Goal: Task Accomplishment & Management: Use online tool/utility

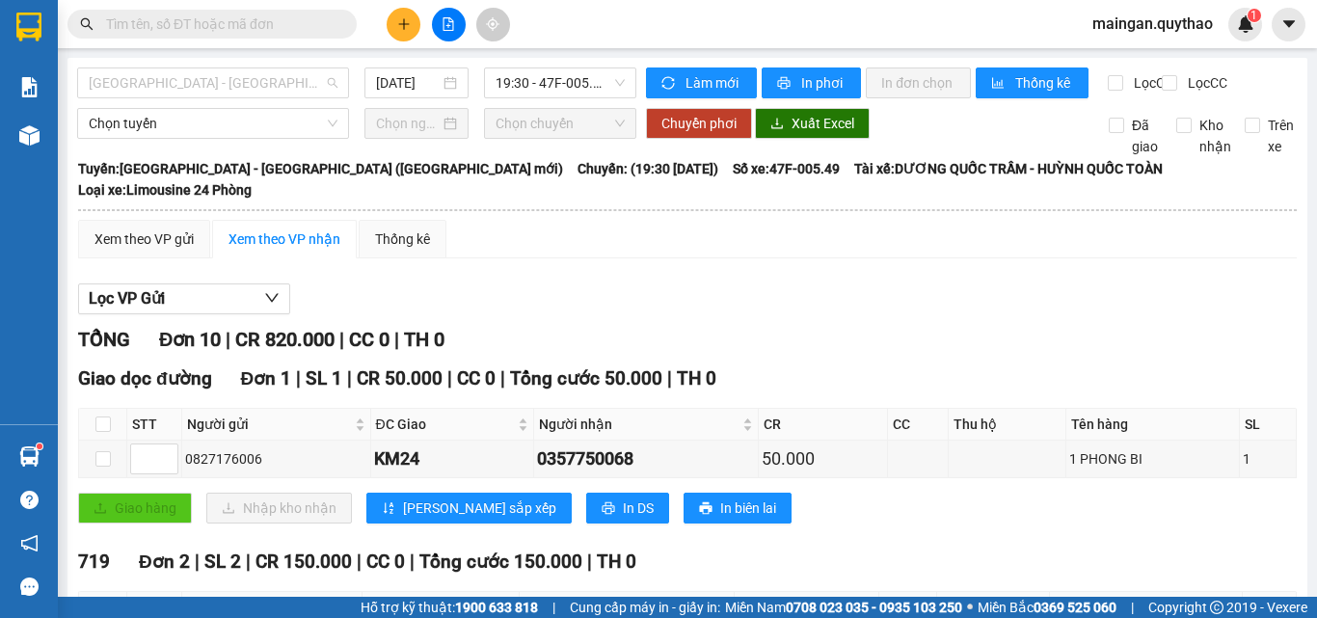
drag, startPoint x: 249, startPoint y: 74, endPoint x: 219, endPoint y: 173, distance: 102.8
click at [245, 77] on span "[GEOGRAPHIC_DATA] - [GEOGRAPHIC_DATA] ([GEOGRAPHIC_DATA] mới)" at bounding box center [213, 82] width 249 height 29
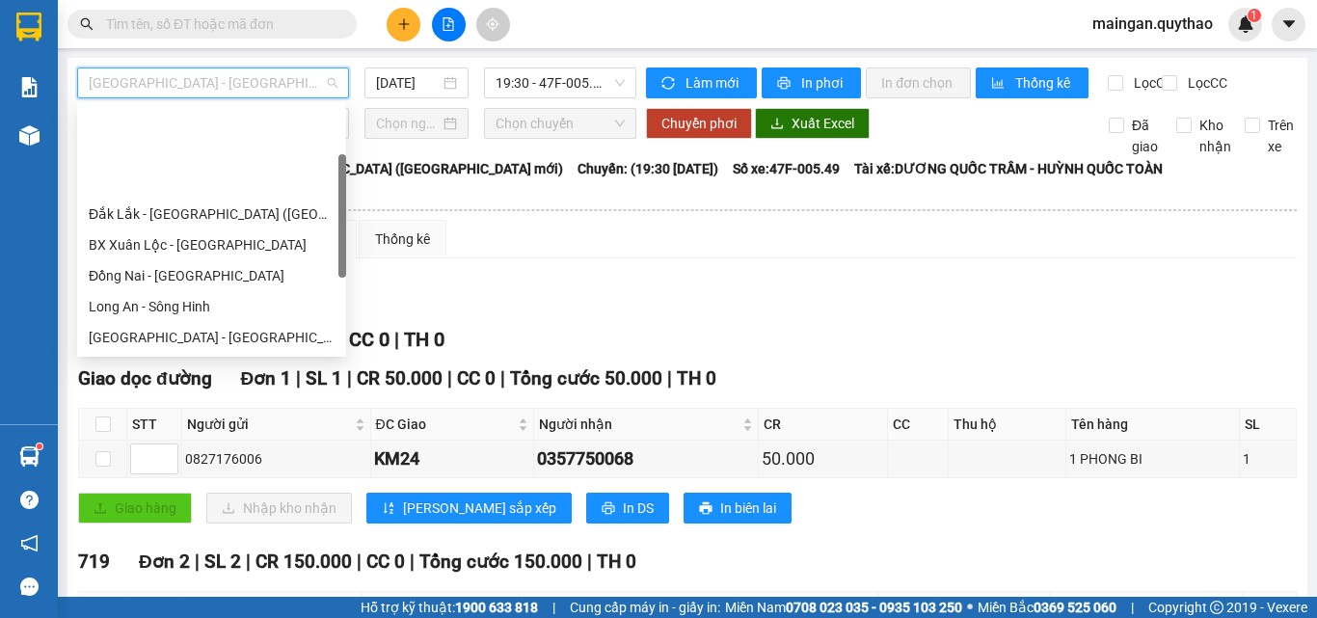
drag, startPoint x: 193, startPoint y: 306, endPoint x: 193, endPoint y: 316, distance: 10.6
click at [193, 384] on div "BX Sơn Hoà - BX [GEOGRAPHIC_DATA]" at bounding box center [211, 399] width 269 height 31
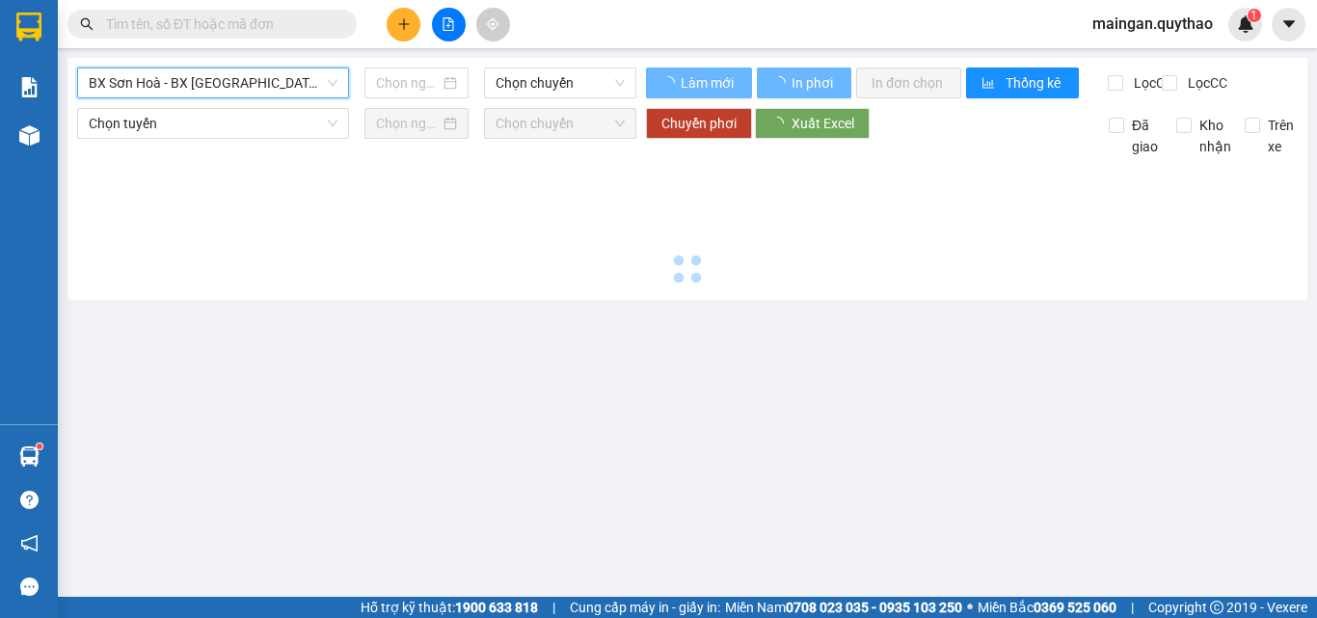
type input "[DATE]"
click at [221, 93] on span "BX Sơn Hoà - BX [GEOGRAPHIC_DATA]" at bounding box center [213, 82] width 249 height 29
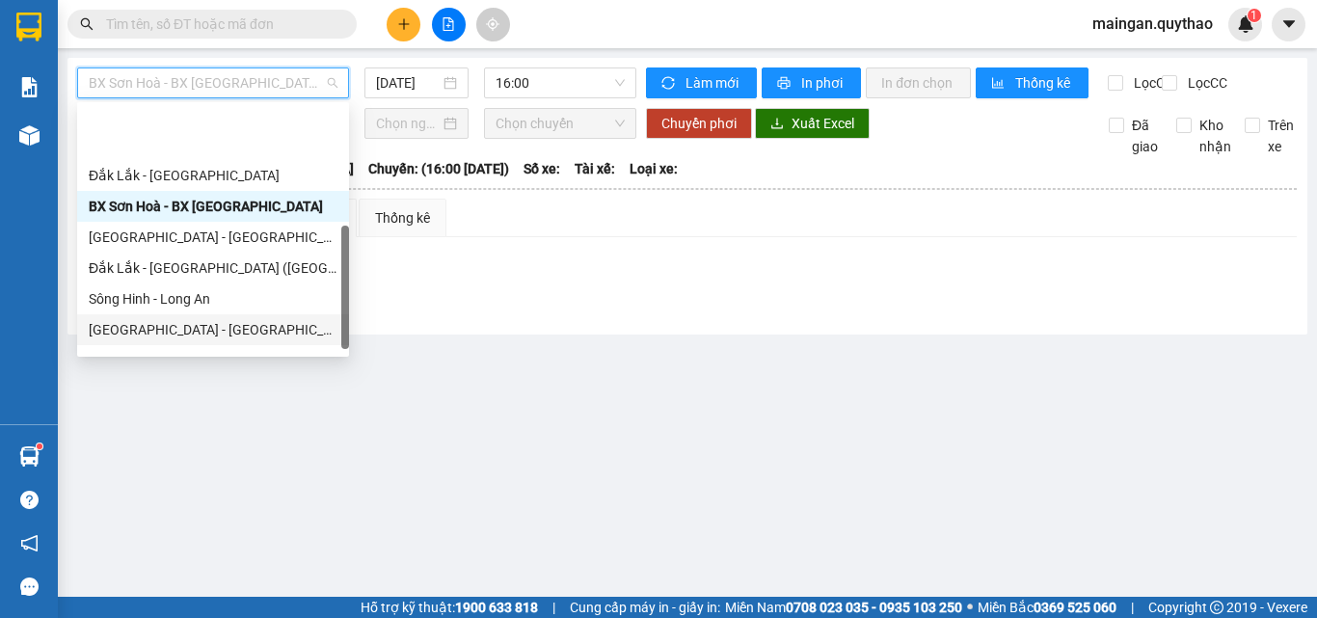
scroll to position [270, 0]
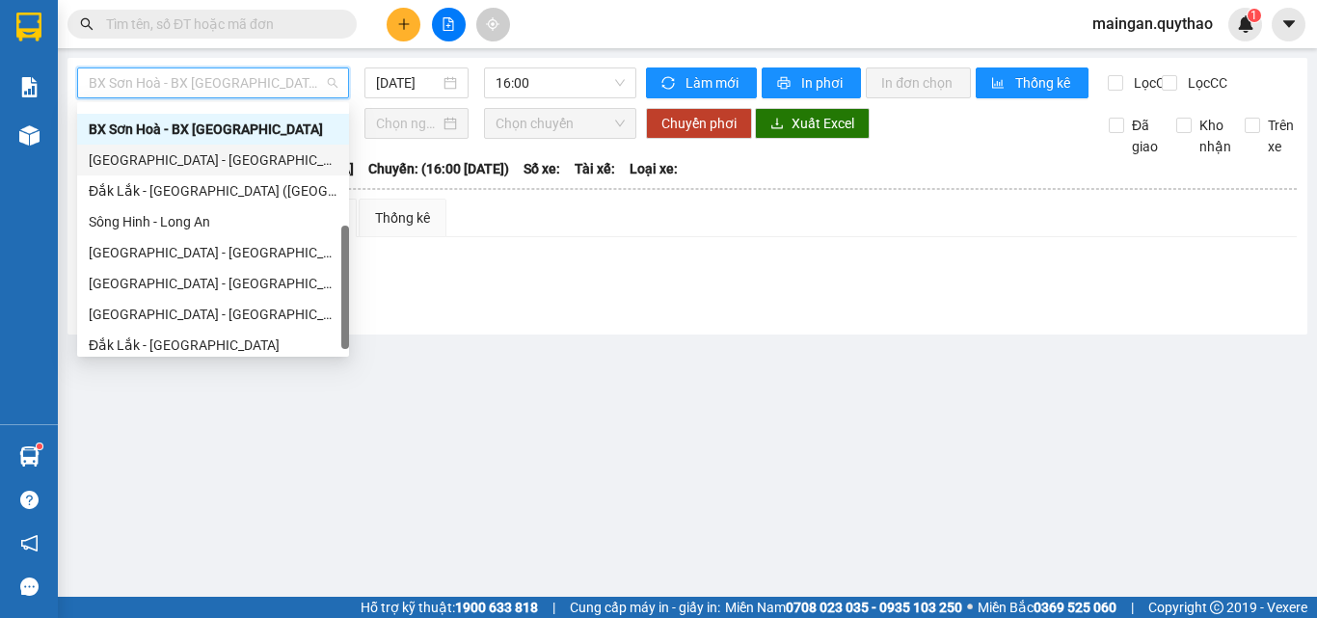
click at [207, 174] on div "[GEOGRAPHIC_DATA] - [GEOGRAPHIC_DATA] ([GEOGRAPHIC_DATA] mới)" at bounding box center [213, 160] width 272 height 31
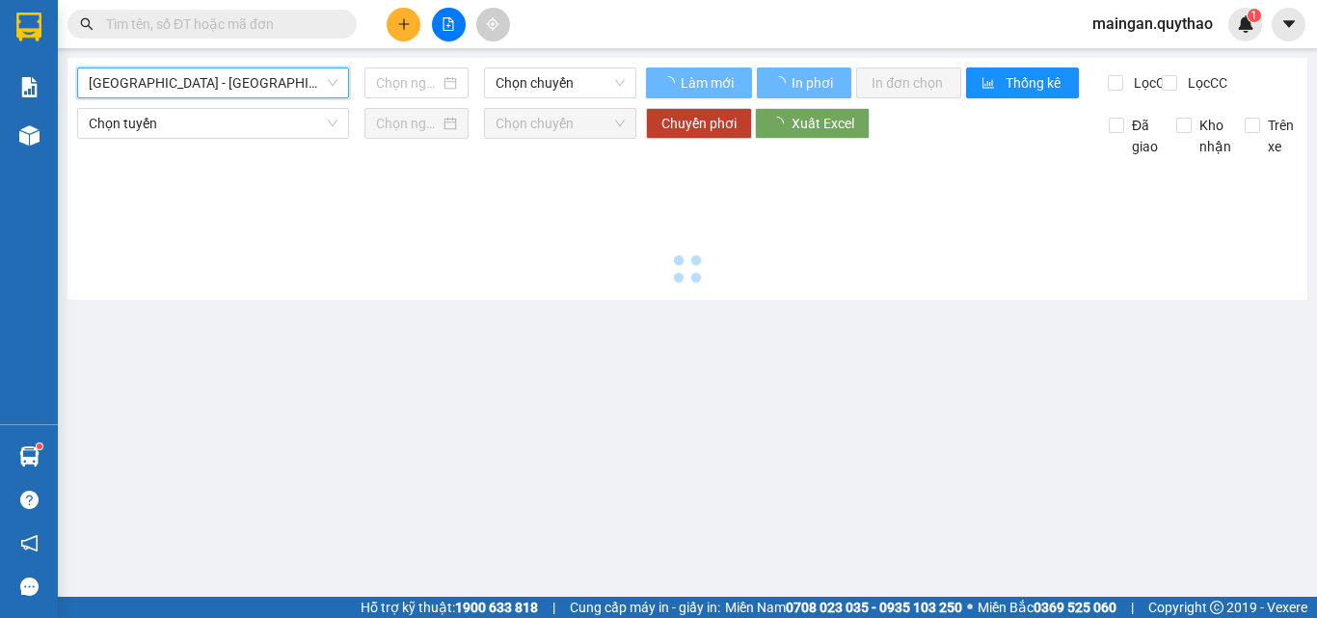
type input "[DATE]"
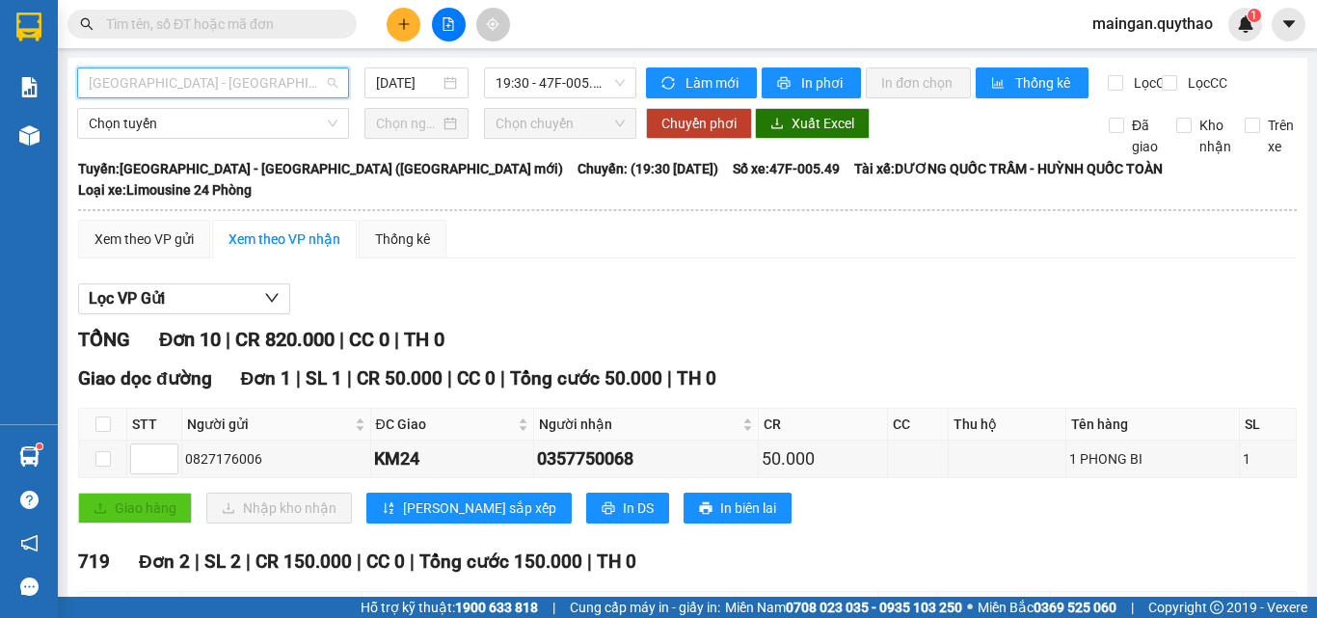
click at [206, 79] on span "[GEOGRAPHIC_DATA] - [GEOGRAPHIC_DATA] ([GEOGRAPHIC_DATA] mới)" at bounding box center [213, 82] width 249 height 29
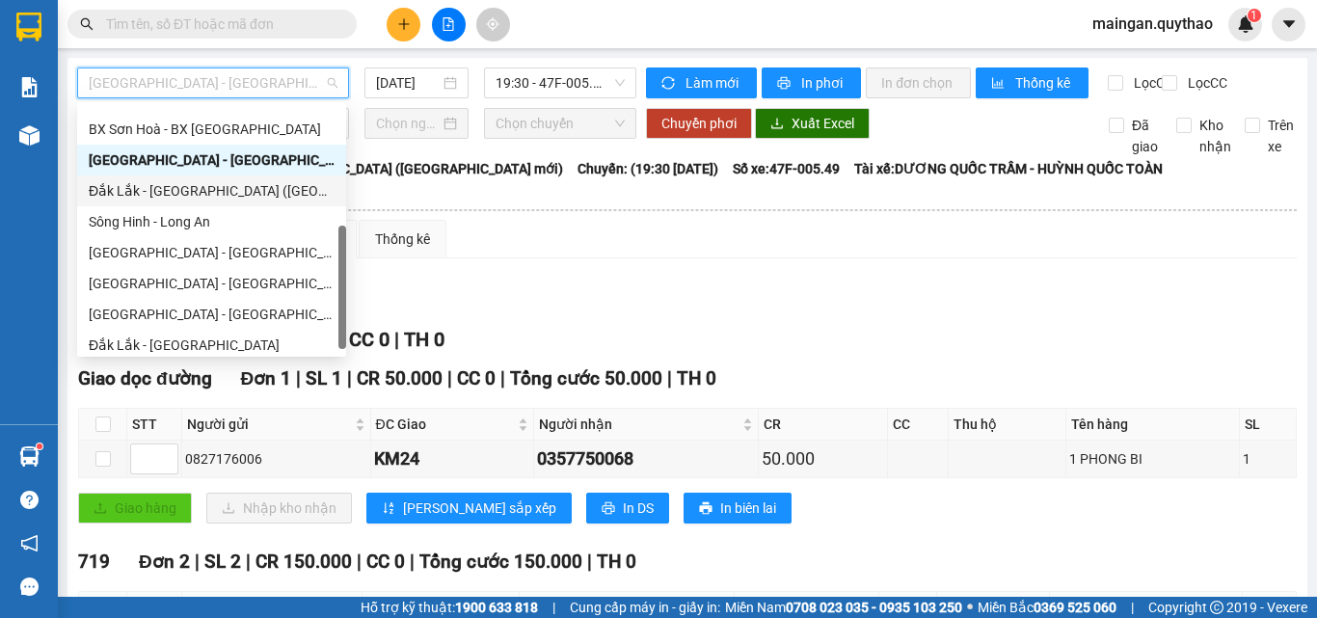
click at [209, 198] on div "Đắk Lắk - [GEOGRAPHIC_DATA] ([GEOGRAPHIC_DATA] mới)" at bounding box center [212, 190] width 246 height 21
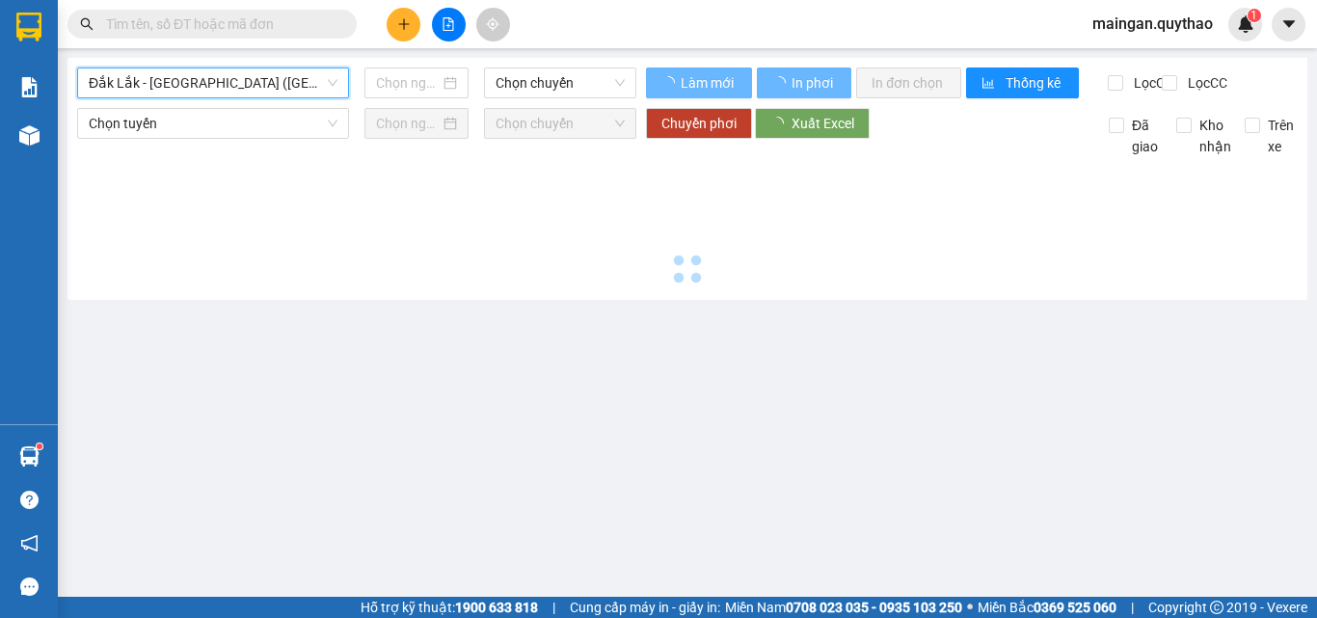
type input "[DATE]"
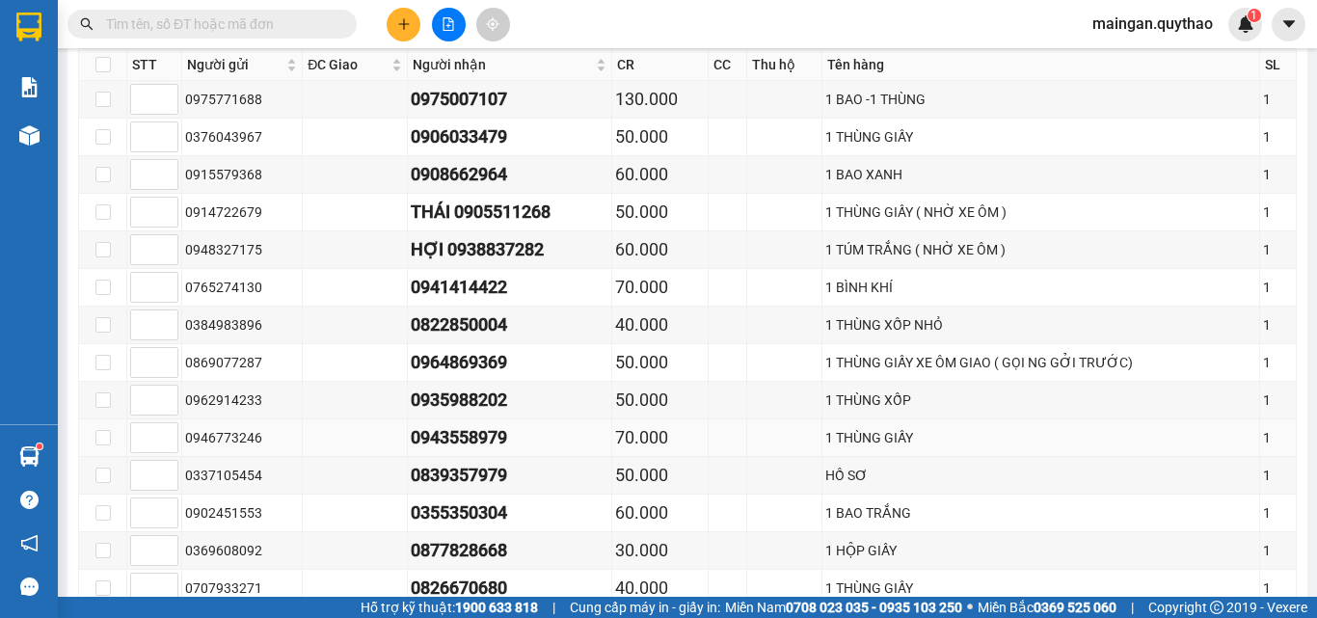
scroll to position [502, 0]
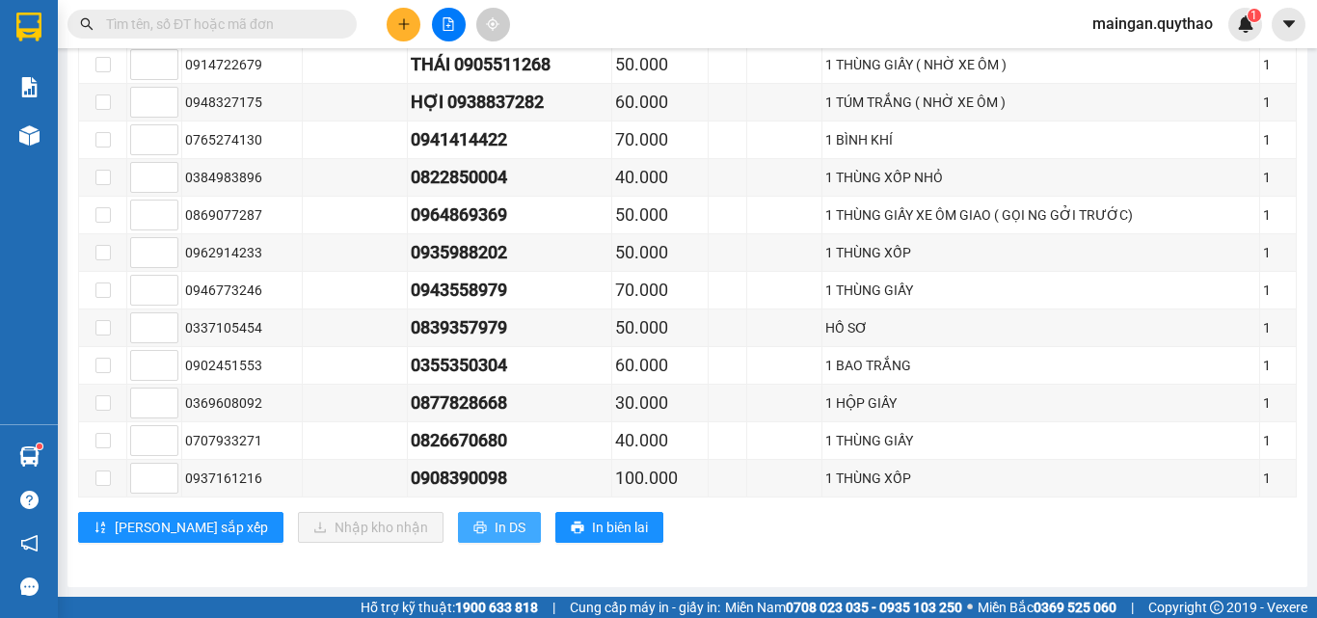
click at [458, 515] on button "In DS" at bounding box center [499, 527] width 83 height 31
